Goal: Information Seeking & Learning: Learn about a topic

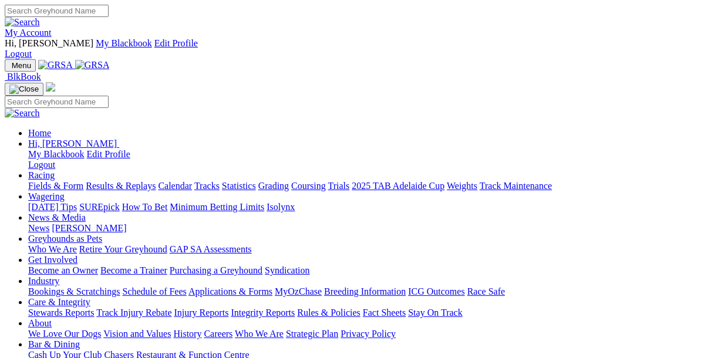
click at [130, 181] on link "Results & Replays" at bounding box center [121, 186] width 70 height 10
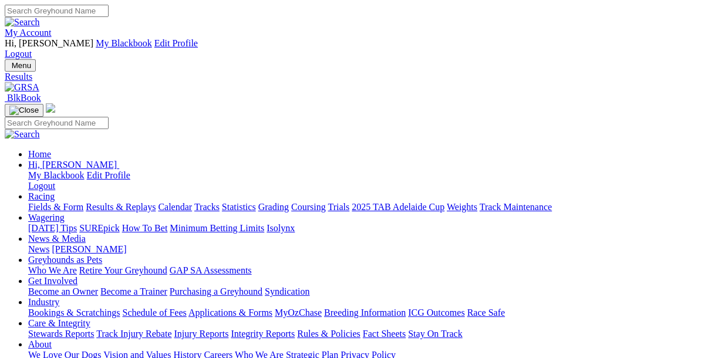
click at [64, 202] on link "Fields & Form" at bounding box center [55, 207] width 55 height 10
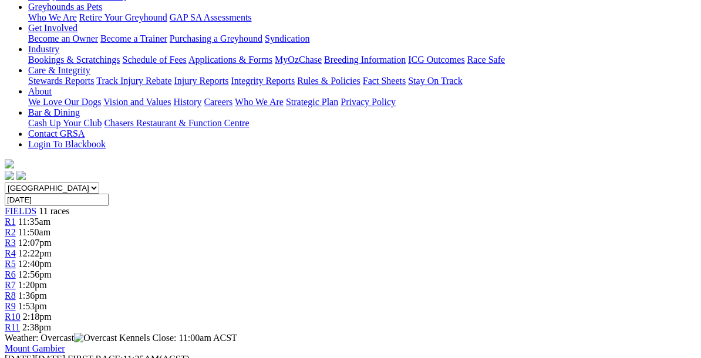
scroll to position [265, 0]
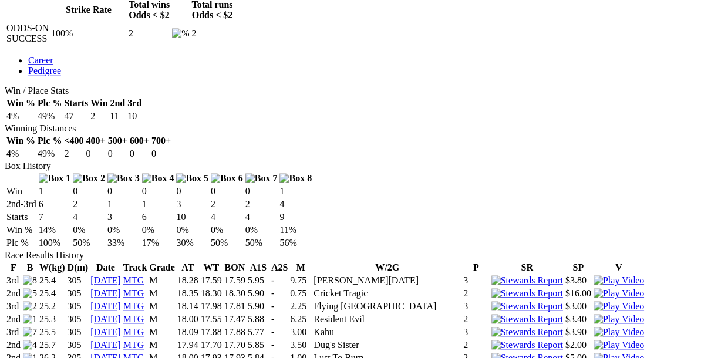
scroll to position [663, 1]
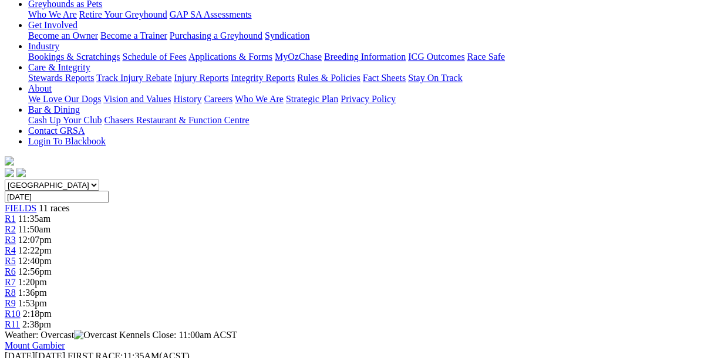
scroll to position [259, 0]
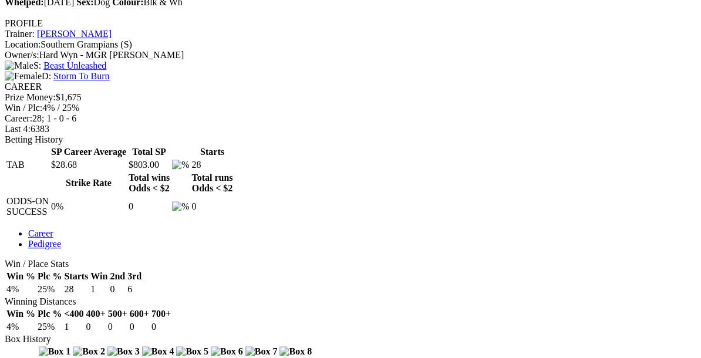
scroll to position [494, 0]
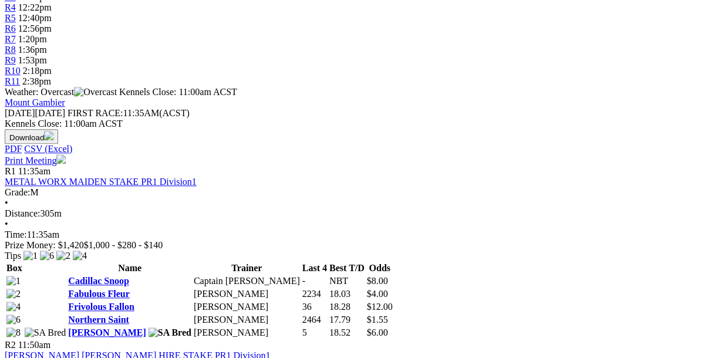
scroll to position [500, 0]
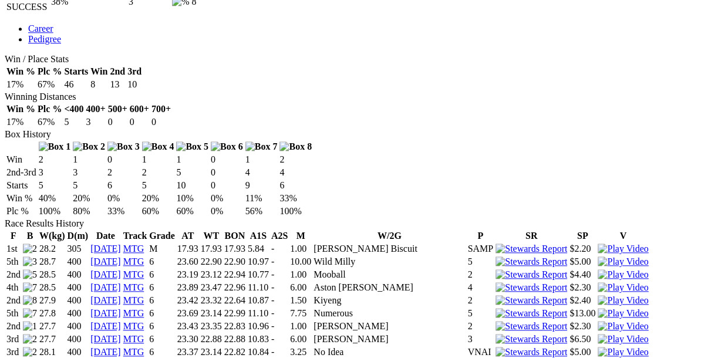
scroll to position [693, 0]
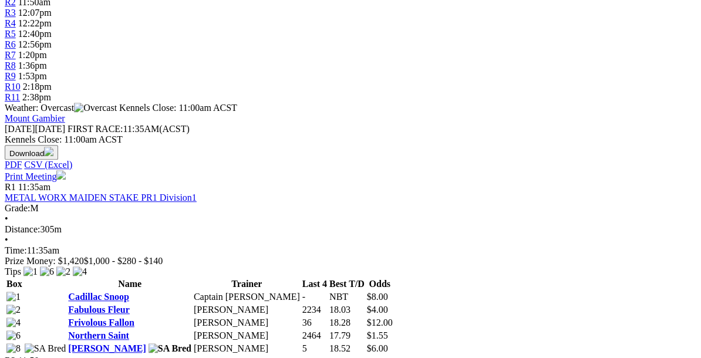
scroll to position [484, 0]
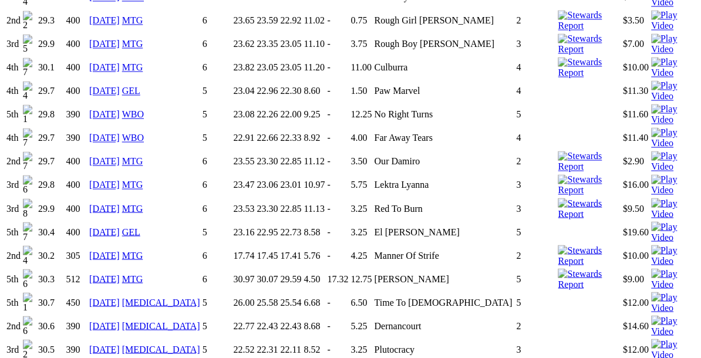
scroll to position [1258, 0]
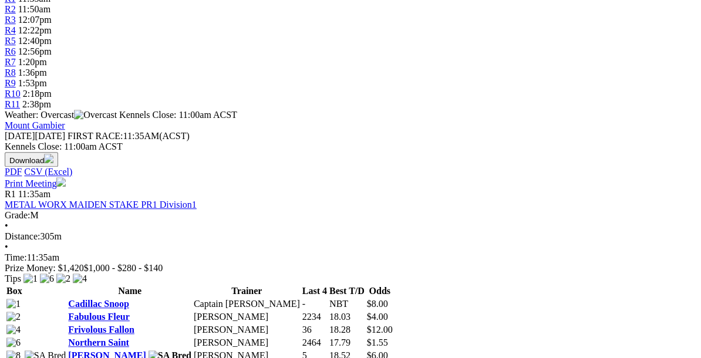
scroll to position [491, 0]
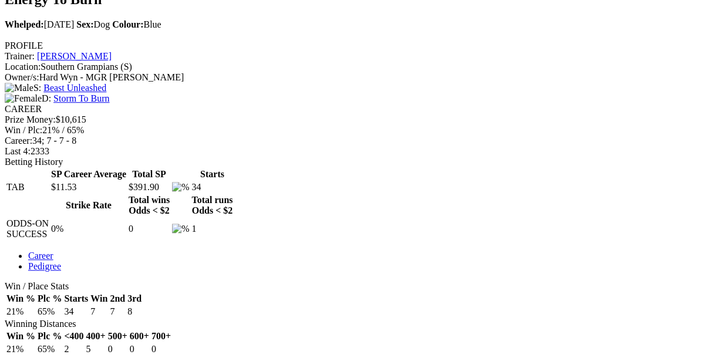
scroll to position [472, 0]
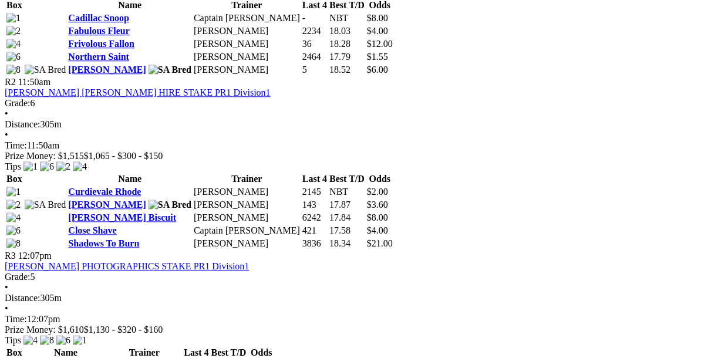
scroll to position [764, 0]
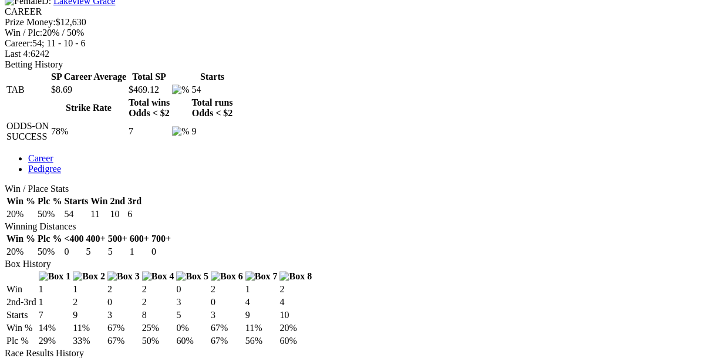
scroll to position [564, 0]
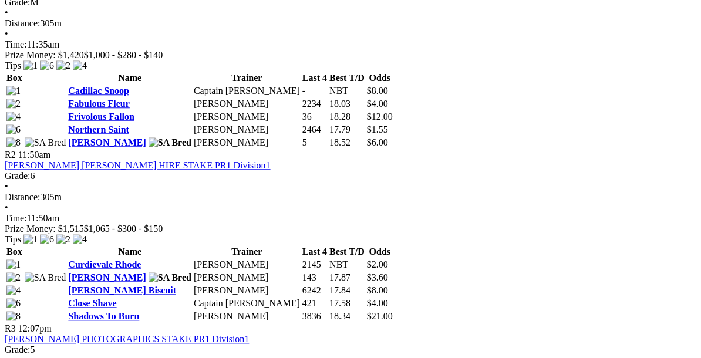
scroll to position [702, 0]
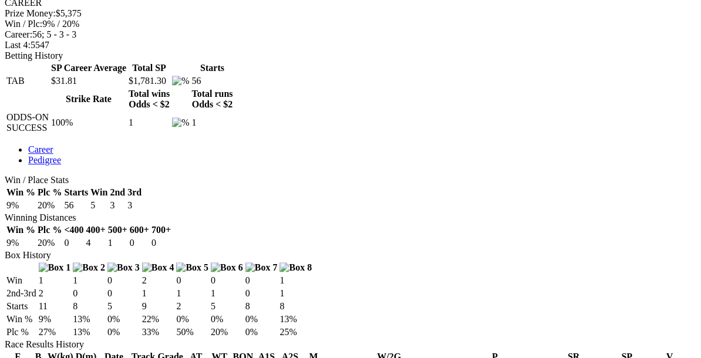
scroll to position [572, 0]
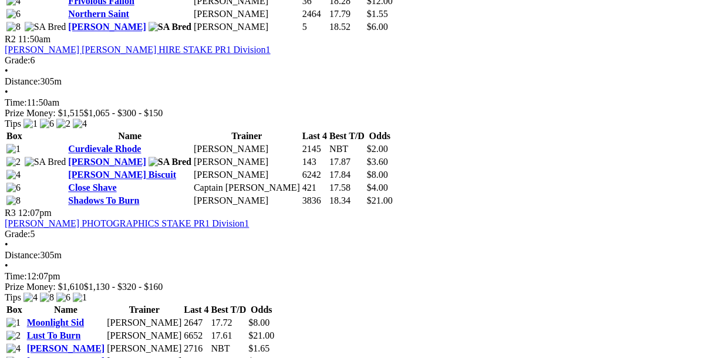
scroll to position [803, 0]
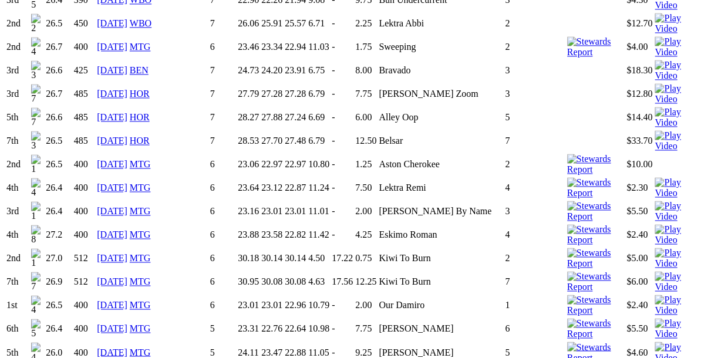
scroll to position [1113, 0]
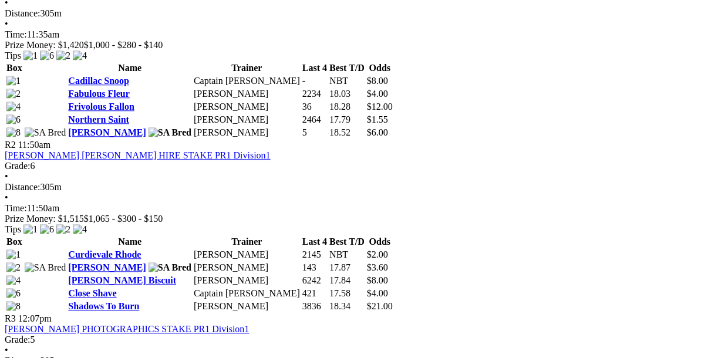
scroll to position [699, 0]
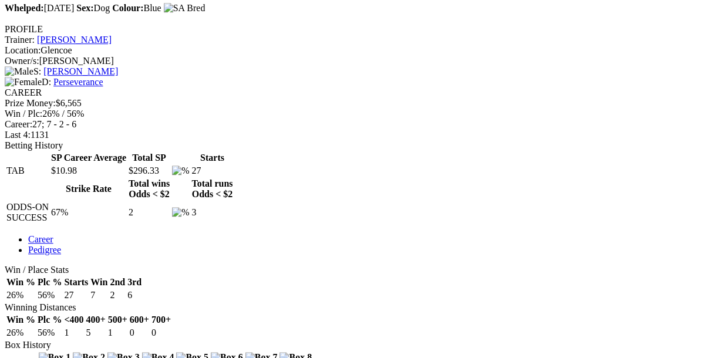
scroll to position [489, 0]
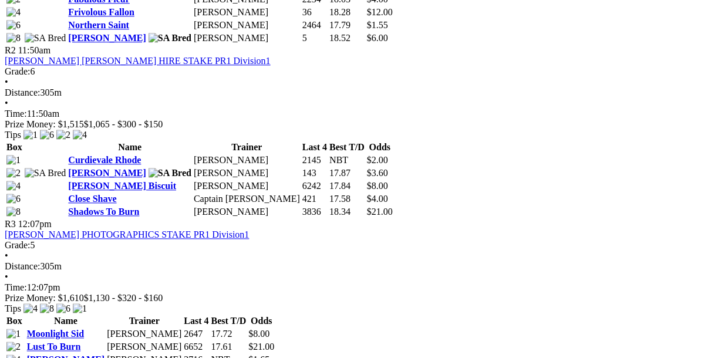
scroll to position [785, 0]
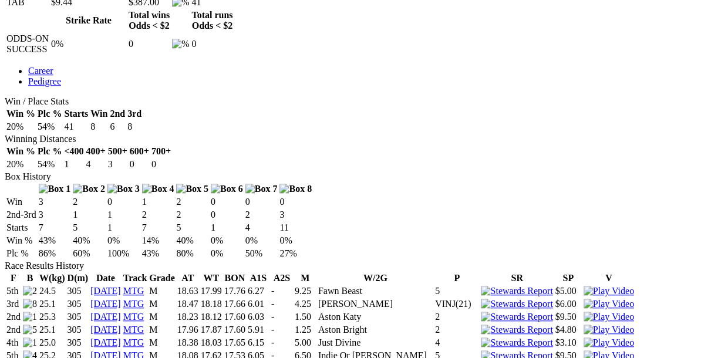
scroll to position [669, 0]
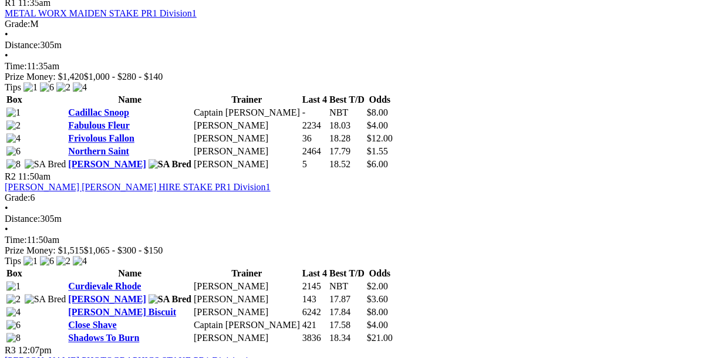
scroll to position [669, 0]
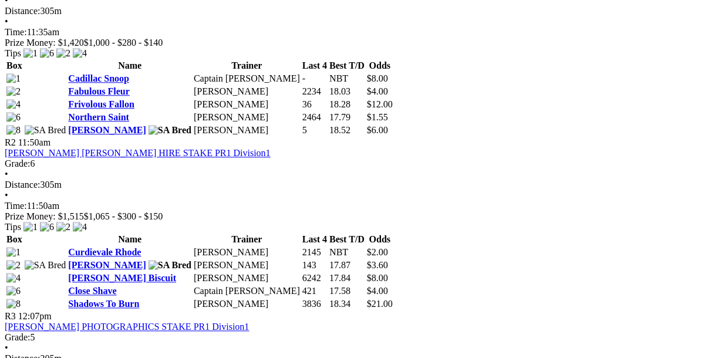
scroll to position [704, 0]
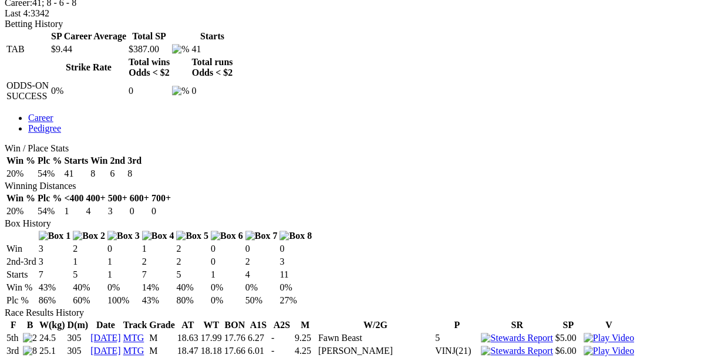
scroll to position [605, 0]
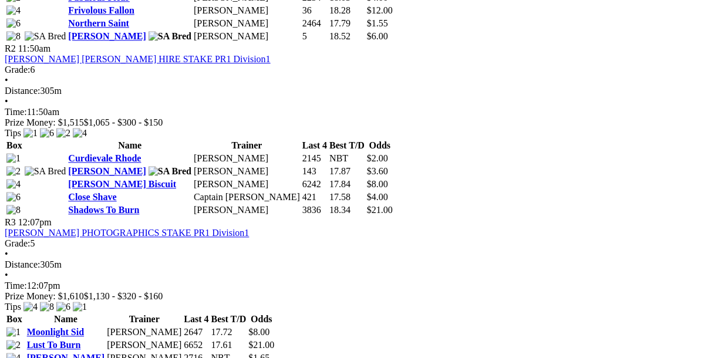
scroll to position [799, 0]
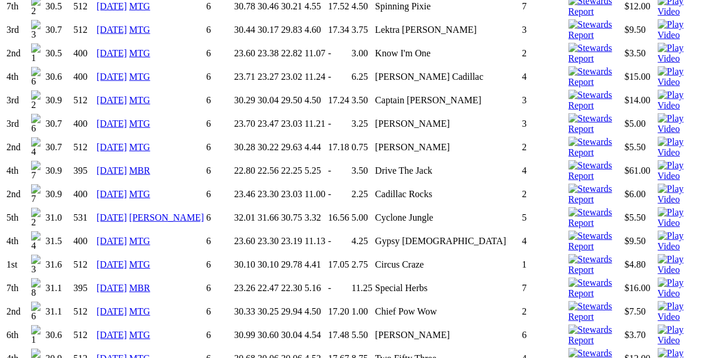
scroll to position [1982, 0]
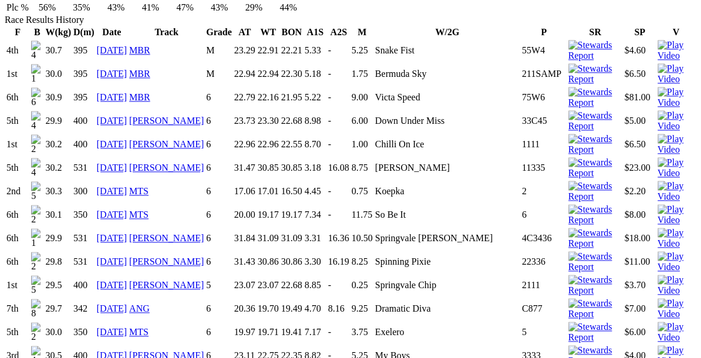
scroll to position [904, 0]
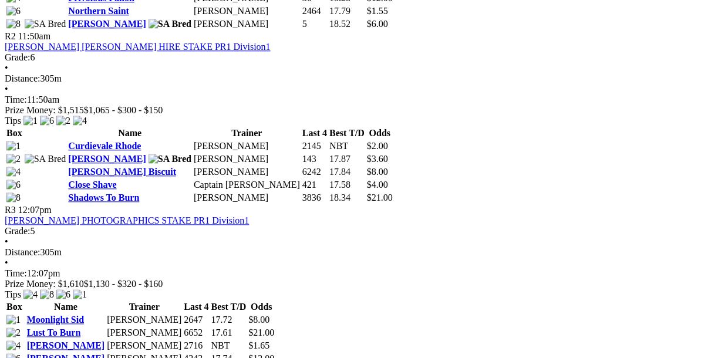
scroll to position [815, 0]
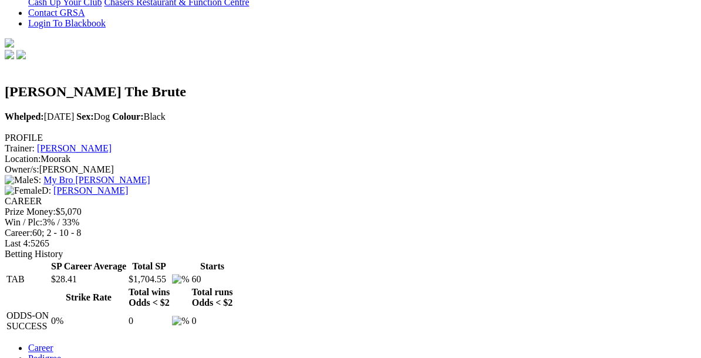
scroll to position [379, 0]
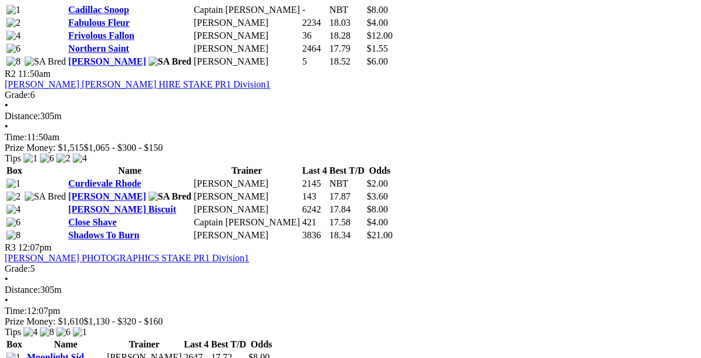
scroll to position [782, 0]
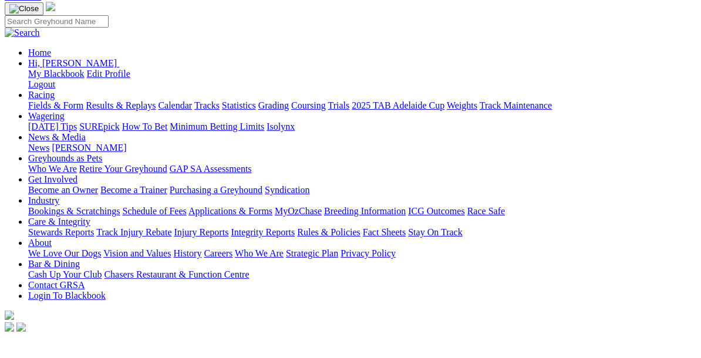
scroll to position [100, 0]
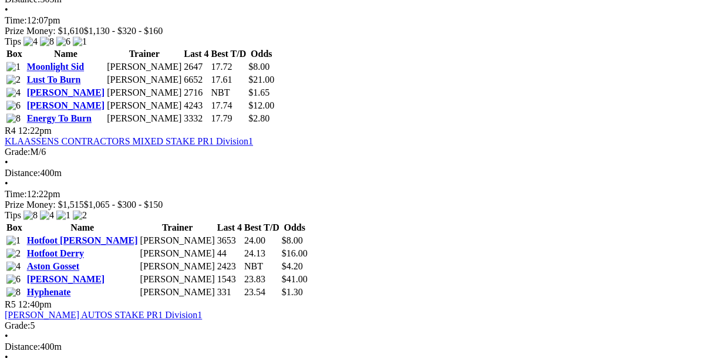
scroll to position [1064, 0]
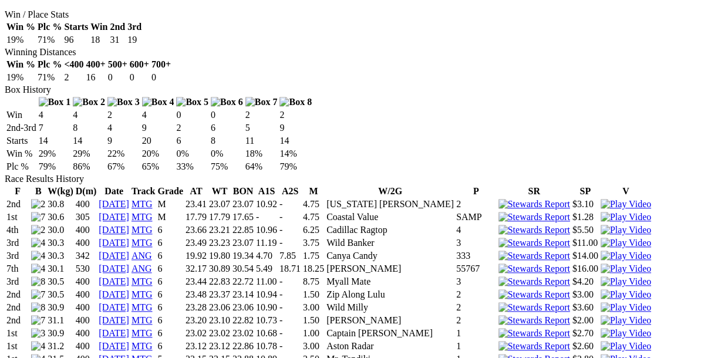
scroll to position [749, 0]
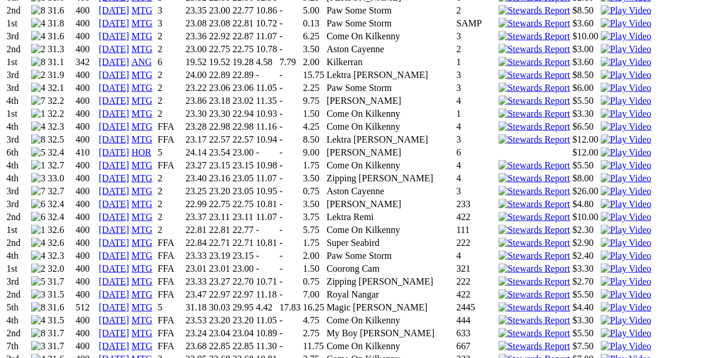
scroll to position [1631, 0]
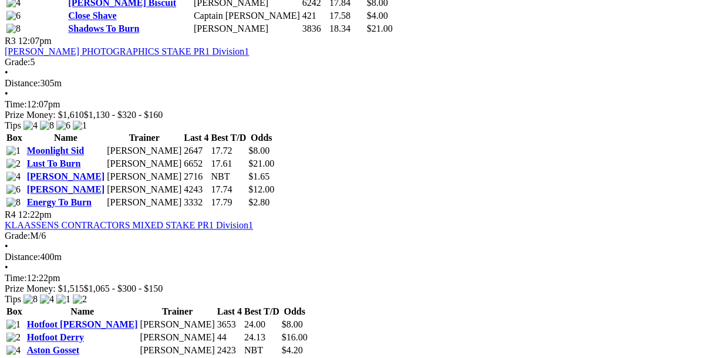
scroll to position [980, 0]
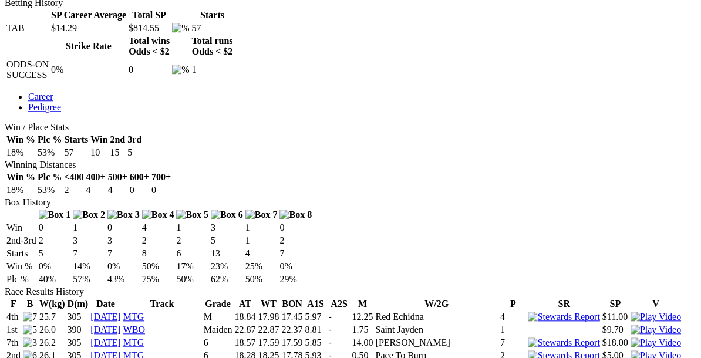
scroll to position [626, 0]
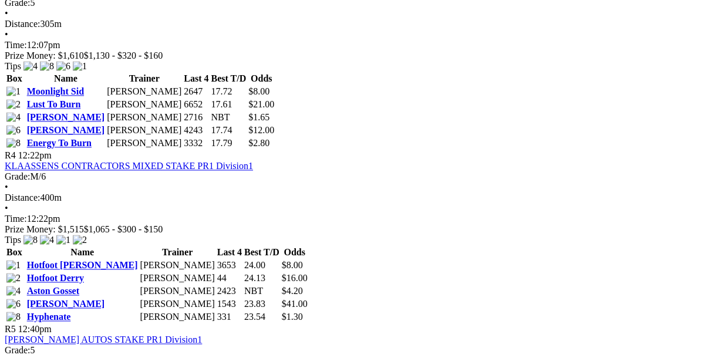
scroll to position [1043, 0]
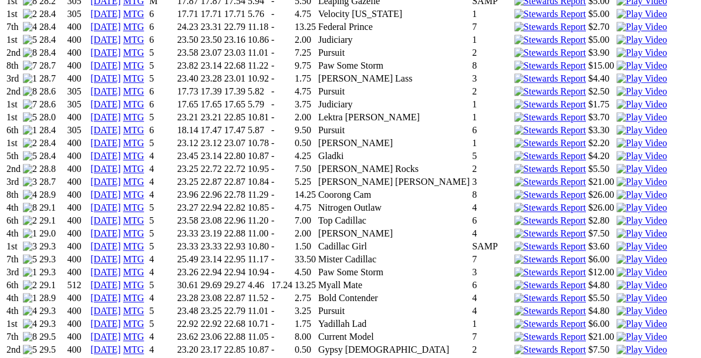
scroll to position [942, 0]
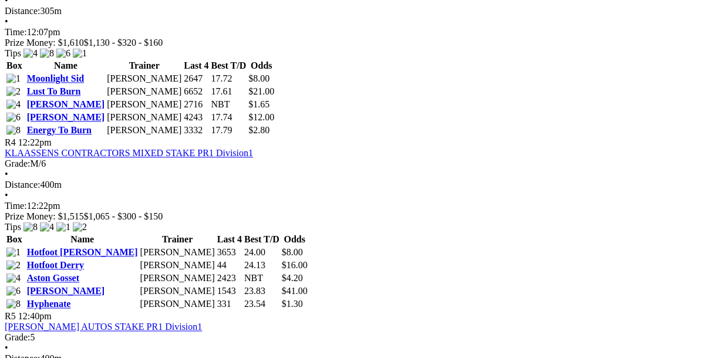
scroll to position [1053, 0]
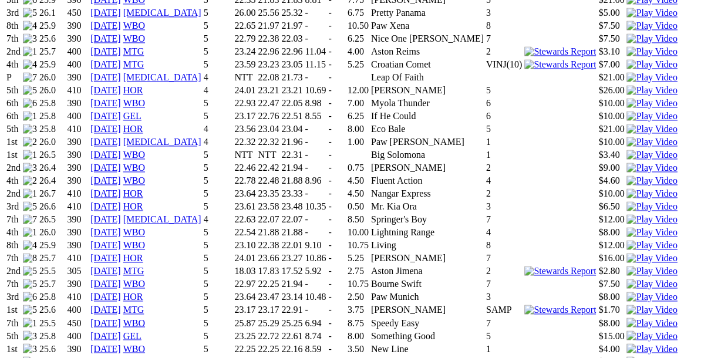
scroll to position [1107, 0]
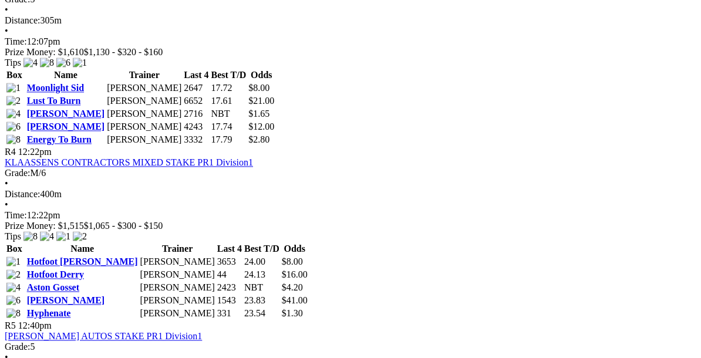
scroll to position [1042, 0]
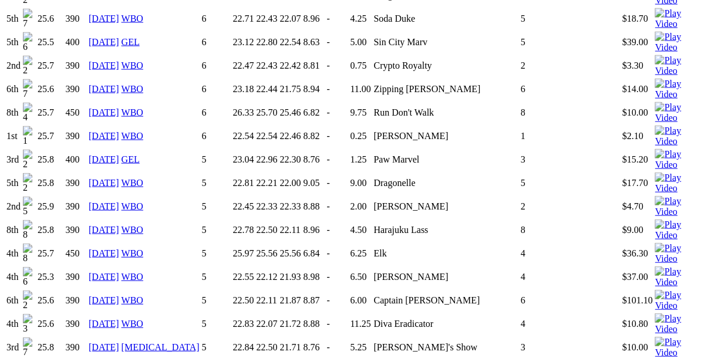
scroll to position [1658, 0]
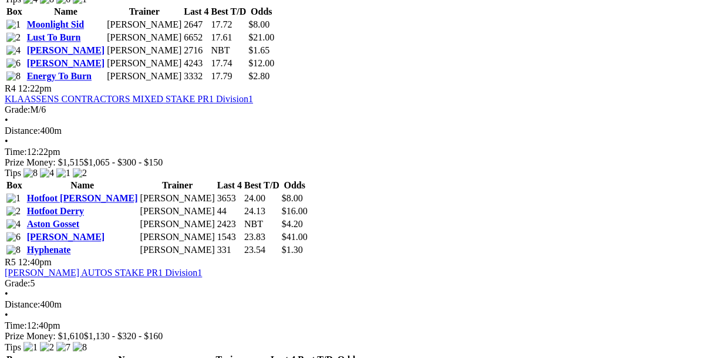
scroll to position [1090, 0]
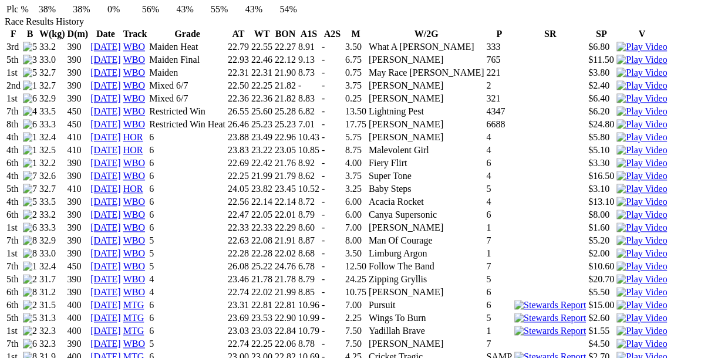
scroll to position [897, 0]
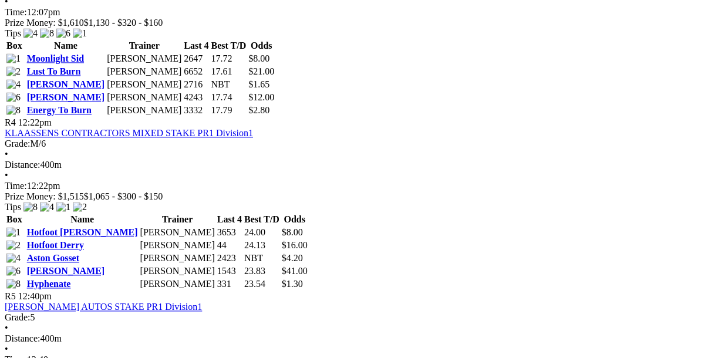
scroll to position [1071, 0]
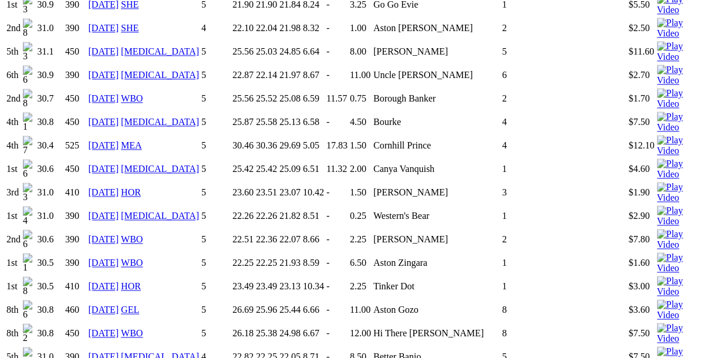
scroll to position [1084, 0]
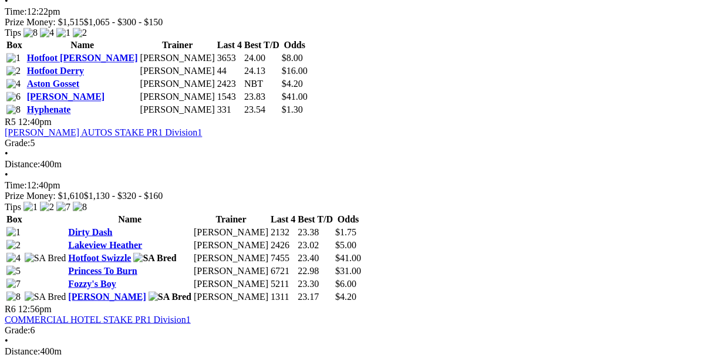
scroll to position [1191, 0]
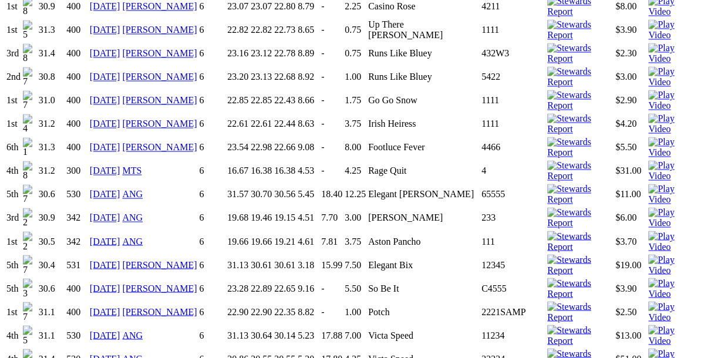
scroll to position [1225, 0]
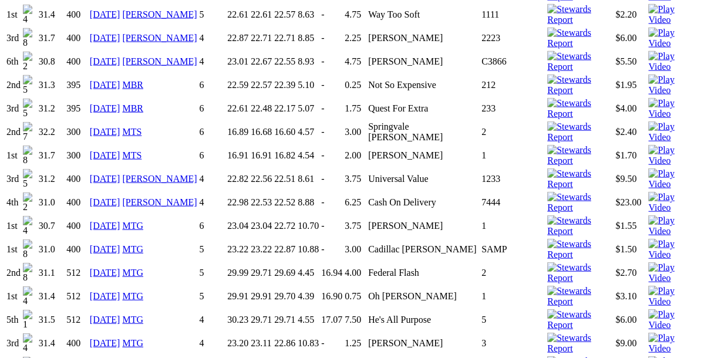
scroll to position [1742, 0]
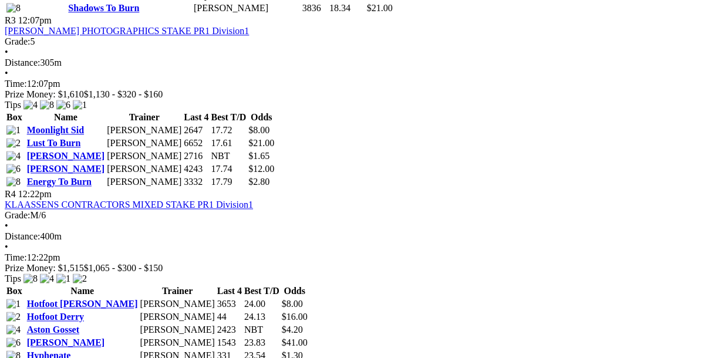
scroll to position [998, 0]
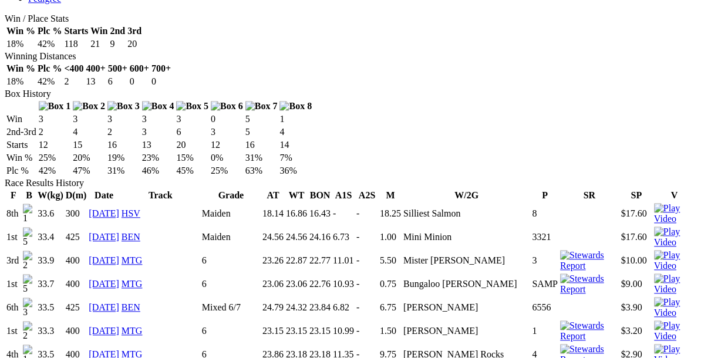
scroll to position [734, 0]
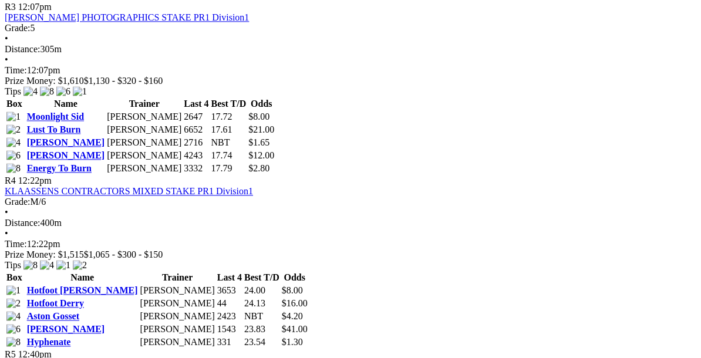
scroll to position [1012, 0]
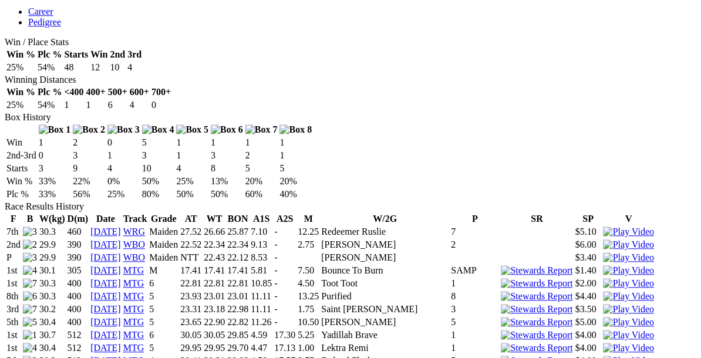
scroll to position [711, 0]
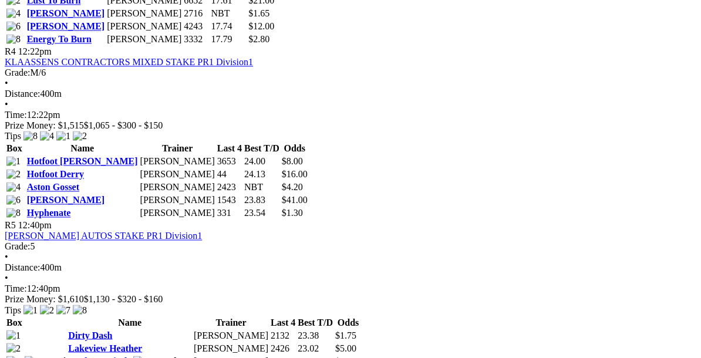
scroll to position [1120, 0]
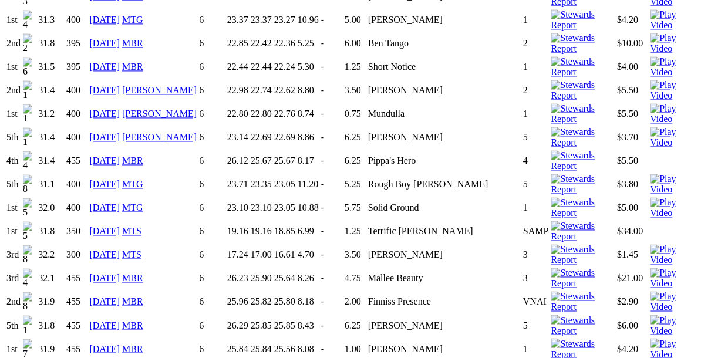
scroll to position [1140, 0]
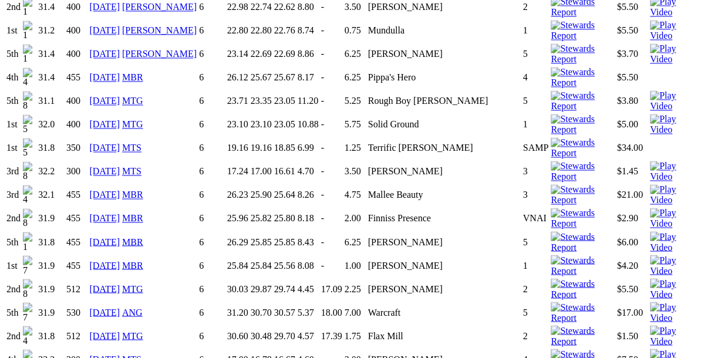
scroll to position [1218, 0]
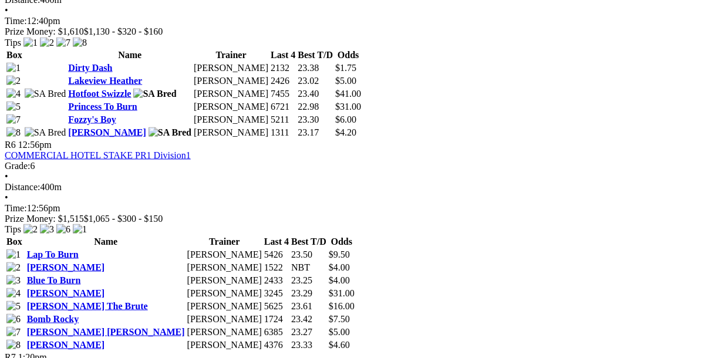
scroll to position [1411, 0]
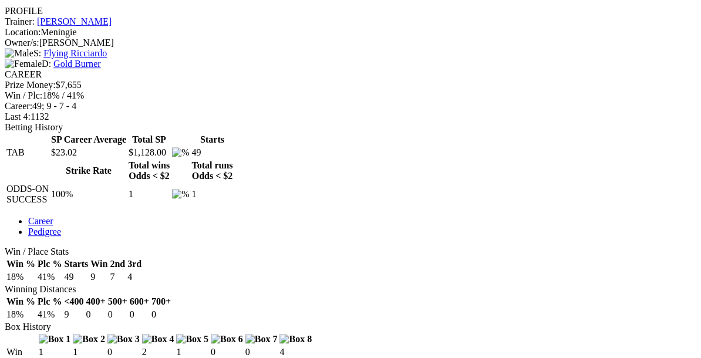
scroll to position [504, 0]
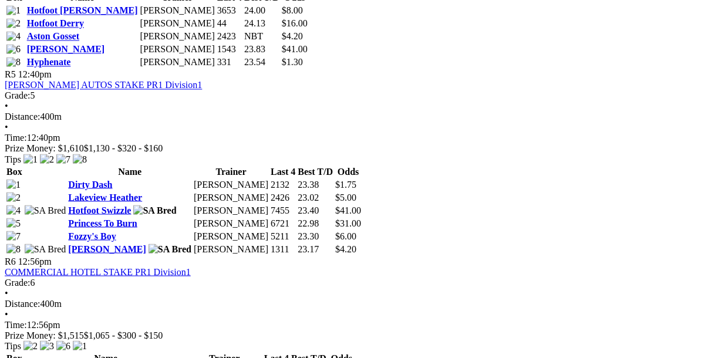
scroll to position [1292, 0]
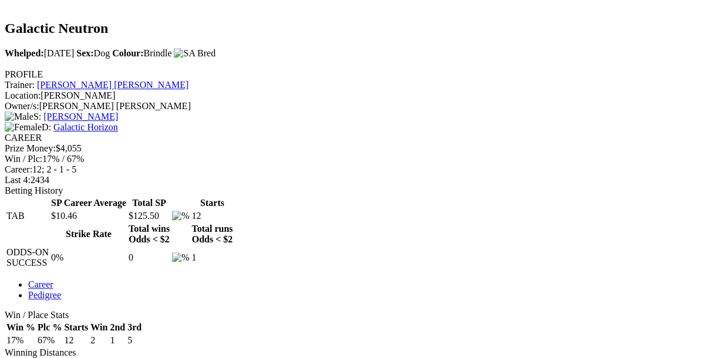
scroll to position [438, 0]
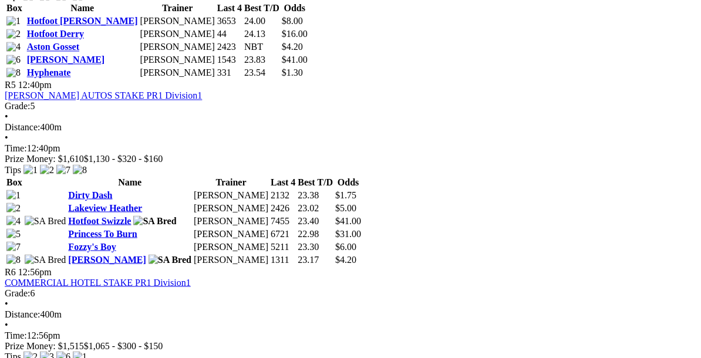
scroll to position [1282, 0]
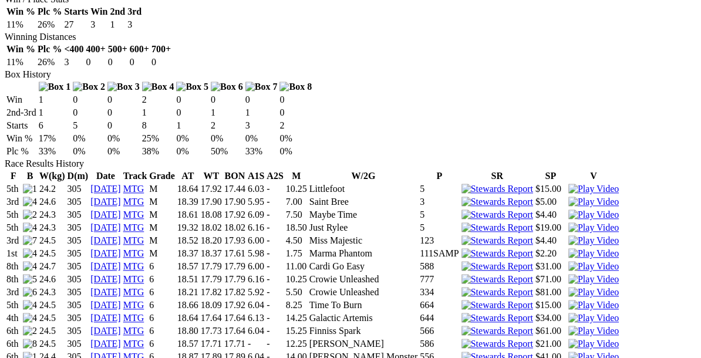
scroll to position [758, 0]
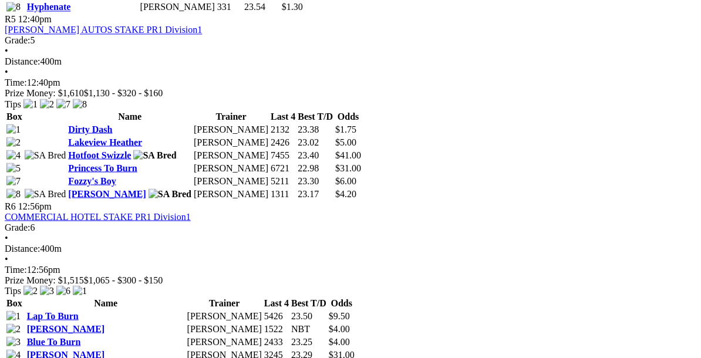
scroll to position [1346, 0]
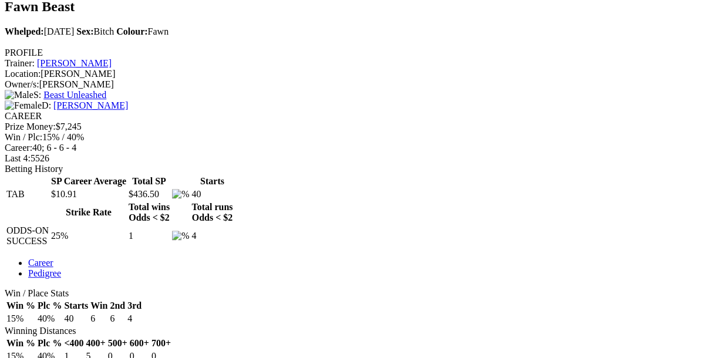
scroll to position [460, 0]
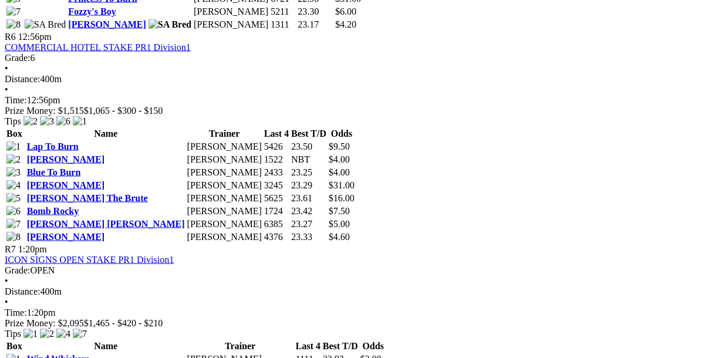
scroll to position [1517, 0]
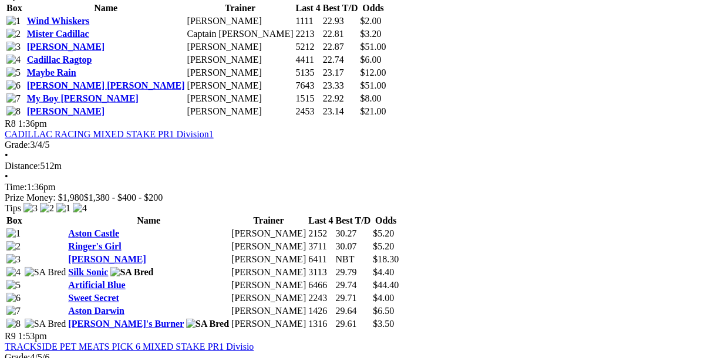
scroll to position [1930, 0]
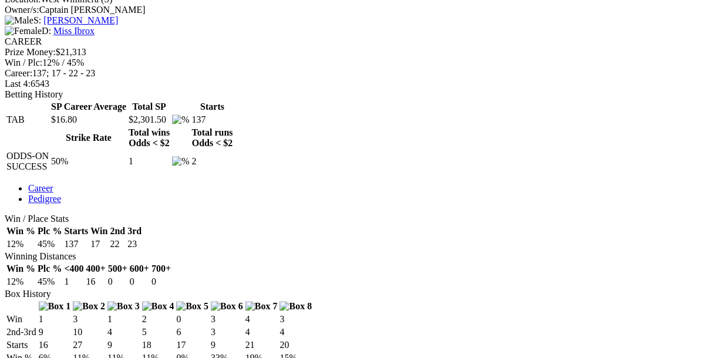
scroll to position [521, 0]
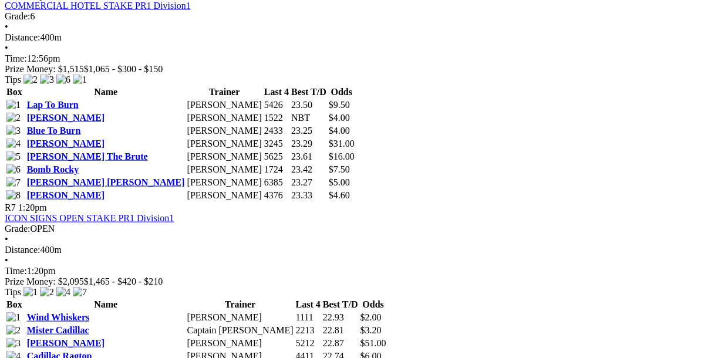
scroll to position [1562, 0]
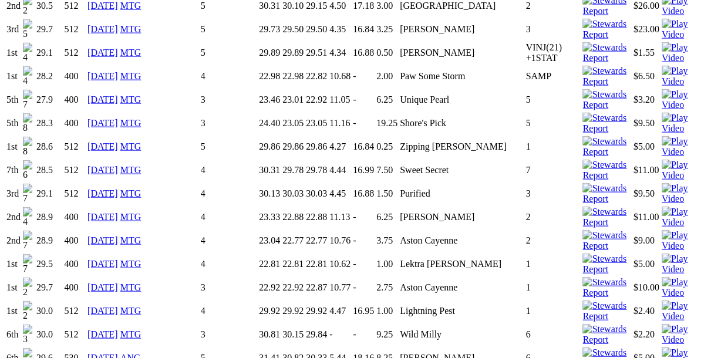
scroll to position [1695, 0]
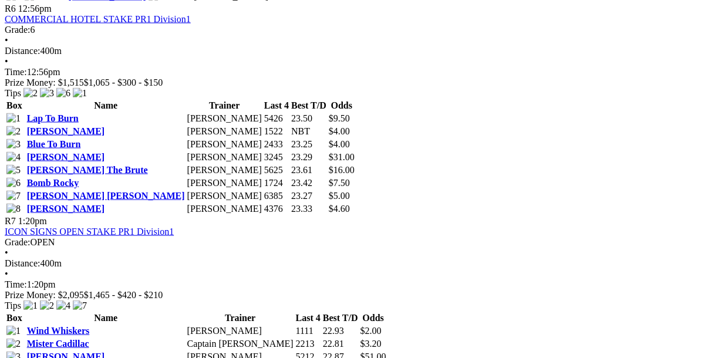
scroll to position [1548, 0]
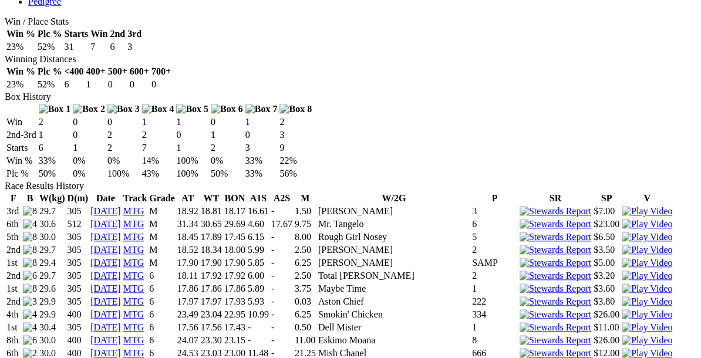
scroll to position [741, 0]
